Goal: Communication & Community: Answer question/provide support

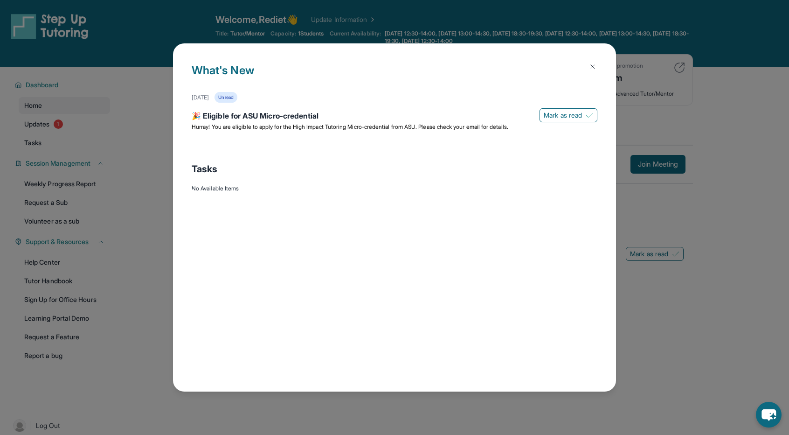
click at [594, 63] on img at bounding box center [592, 66] width 7 height 7
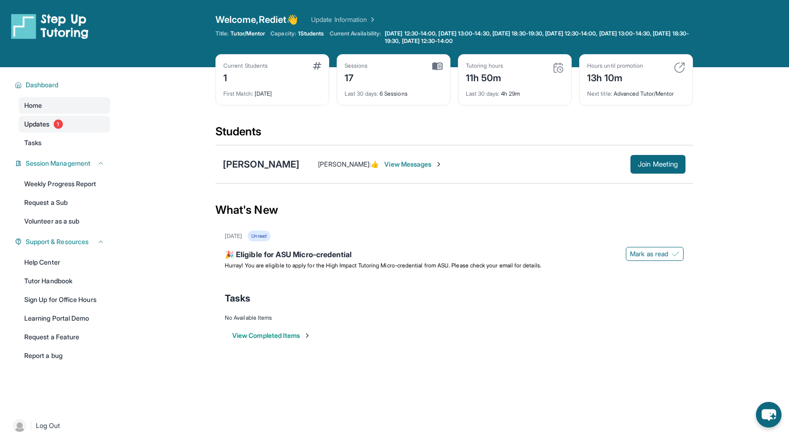
click at [50, 127] on span "Updates" at bounding box center [37, 123] width 26 height 9
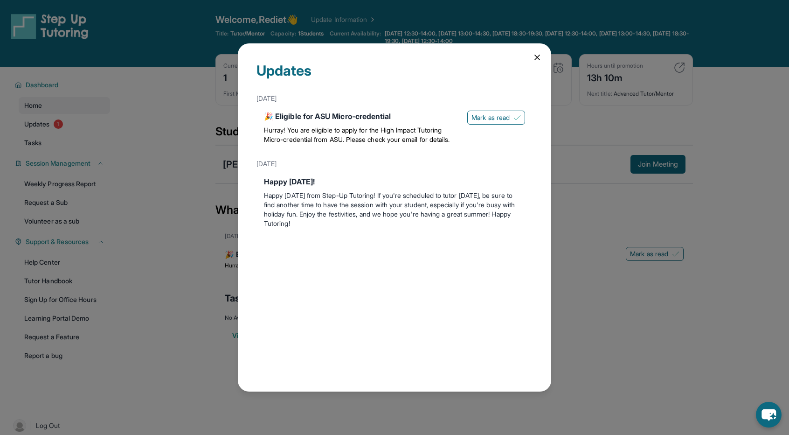
click at [536, 57] on icon at bounding box center [536, 57] width 9 height 9
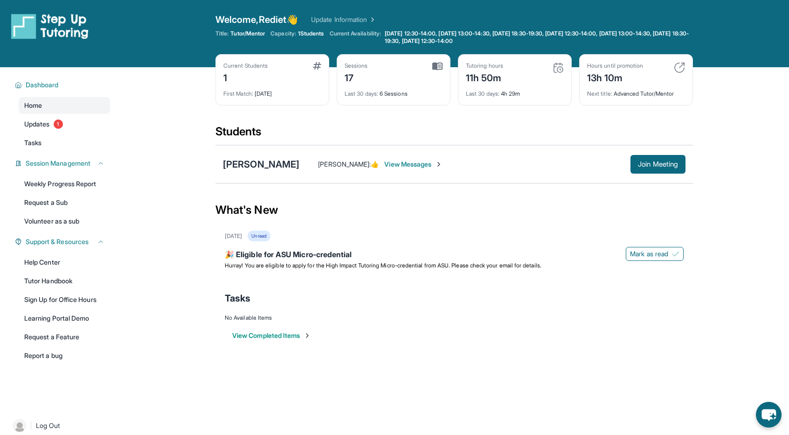
click at [384, 165] on span "View Messages" at bounding box center [413, 163] width 58 height 9
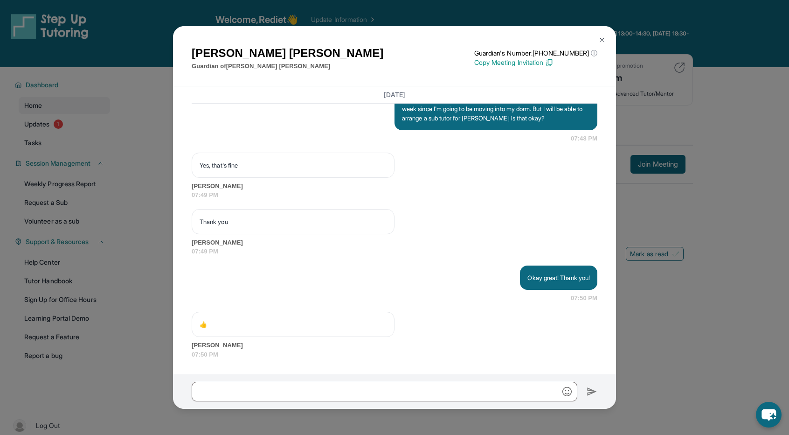
scroll to position [5185, 0]
click at [557, 268] on div "Okay great! Thank you!" at bounding box center [558, 277] width 77 height 24
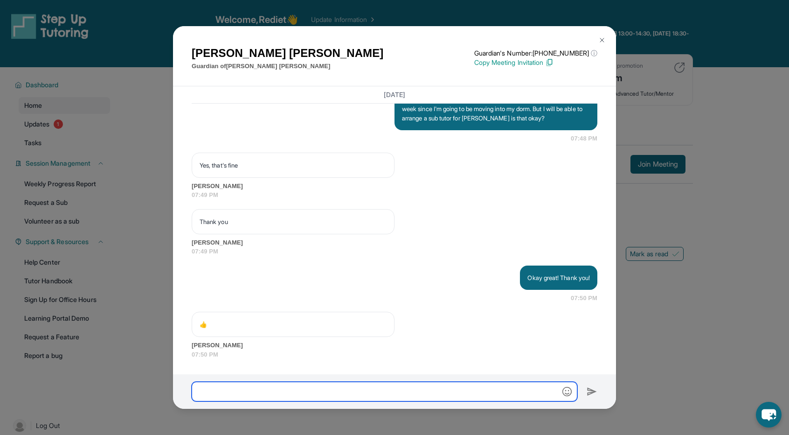
click at [401, 388] on input "text" at bounding box center [385, 391] width 386 height 20
type input "**********"
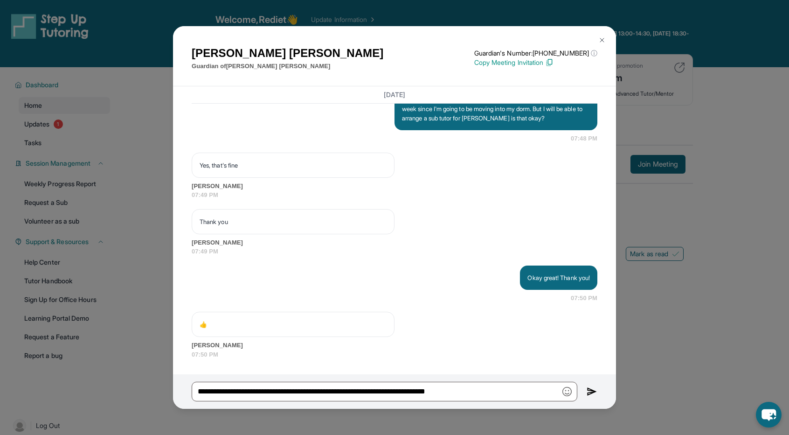
click at [591, 391] on img at bounding box center [592, 391] width 11 height 11
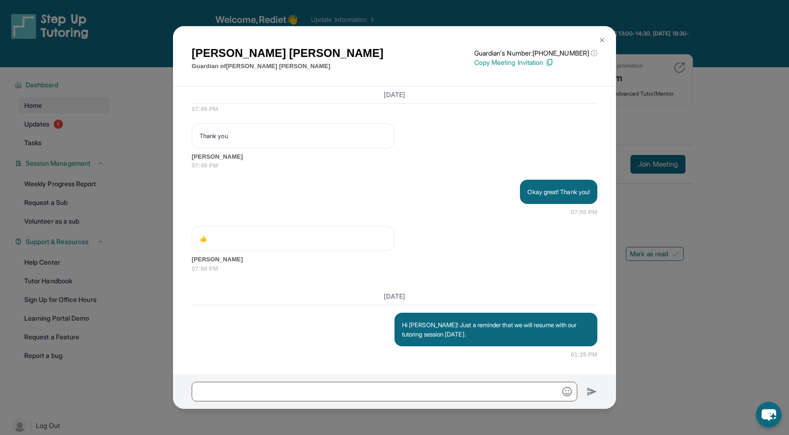
scroll to position [5271, 0]
click at [602, 40] on img at bounding box center [601, 39] width 7 height 7
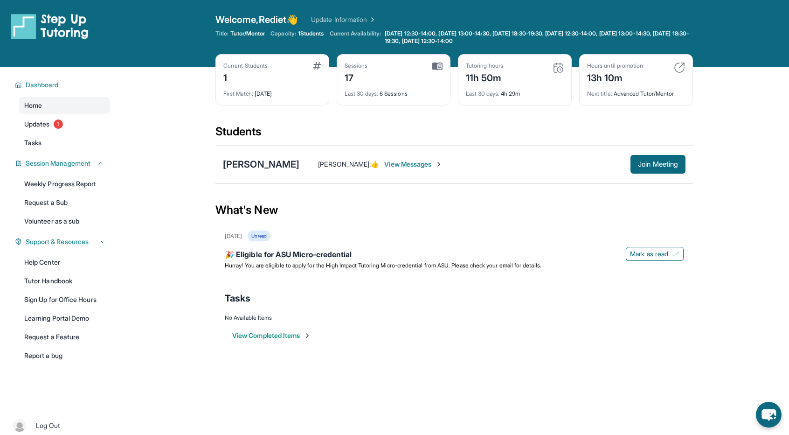
click at [397, 97] on div "Sessions 17 Last 30 days : 6 Sessions" at bounding box center [394, 79] width 114 height 51
click at [440, 68] on img at bounding box center [437, 66] width 10 height 8
click at [315, 62] on img at bounding box center [317, 65] width 8 height 7
